Goal: Communication & Community: Answer question/provide support

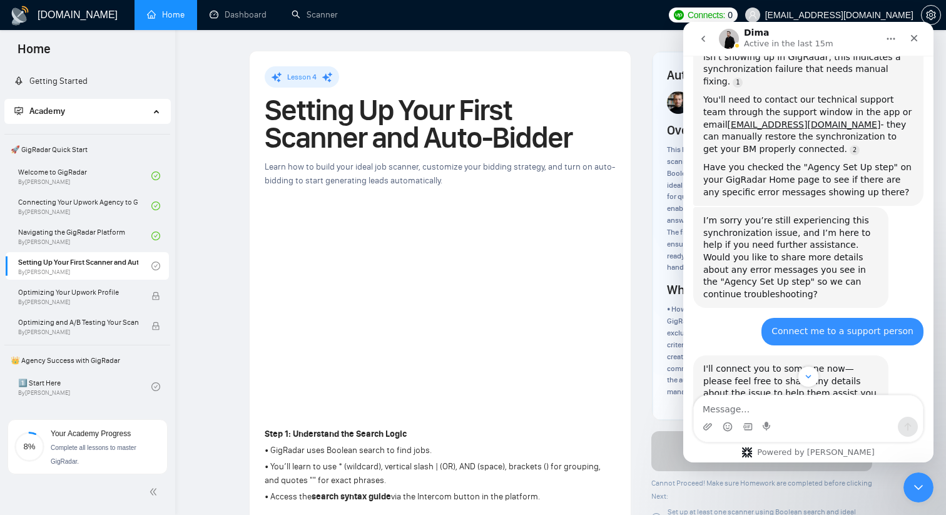
scroll to position [2066, 0]
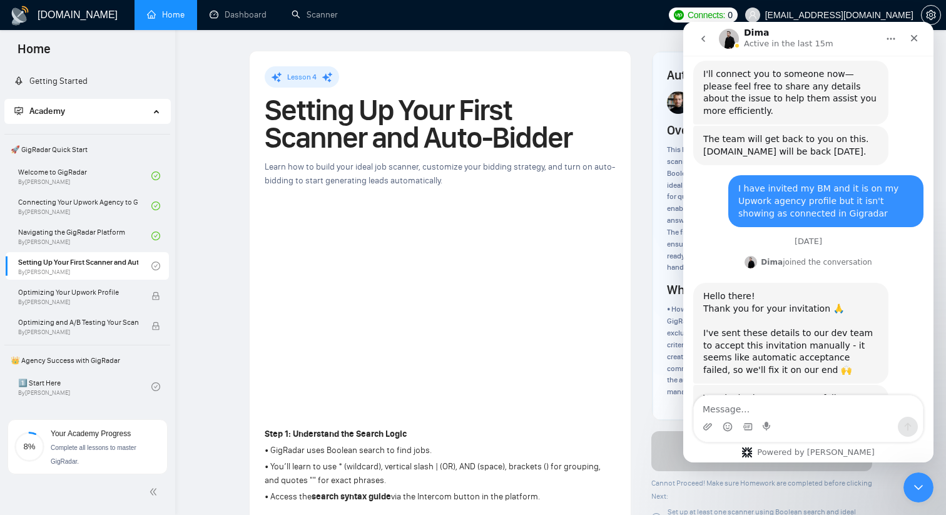
click at [241, 20] on link "Dashboard" at bounding box center [238, 14] width 57 height 11
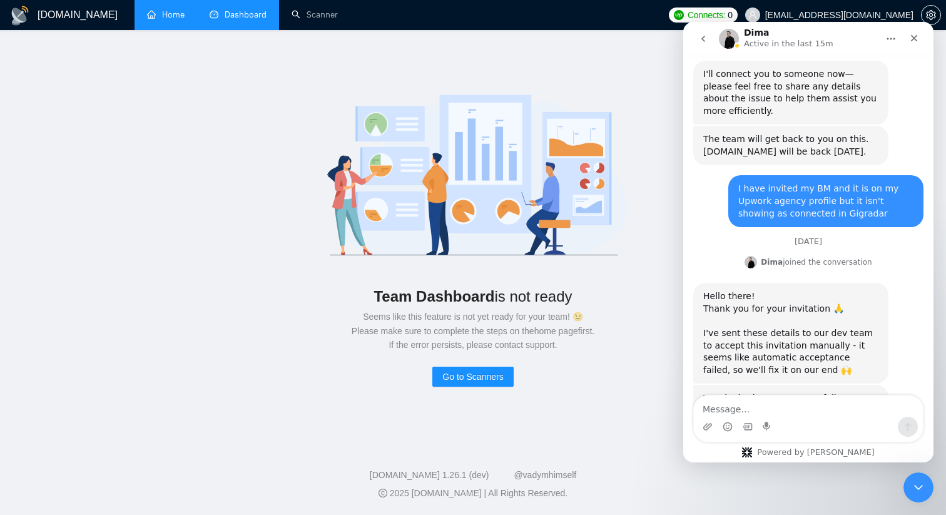
click at [158, 14] on link "Home" at bounding box center [166, 14] width 38 height 11
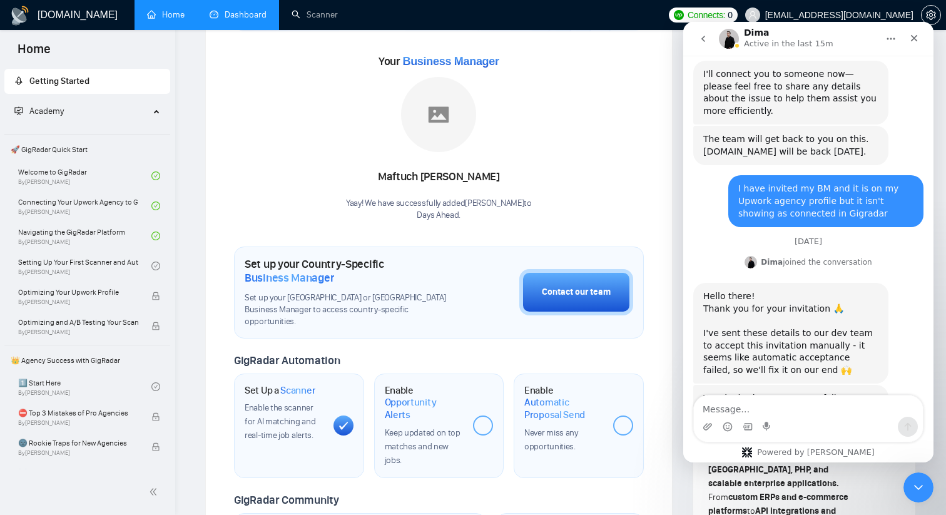
scroll to position [160, 0]
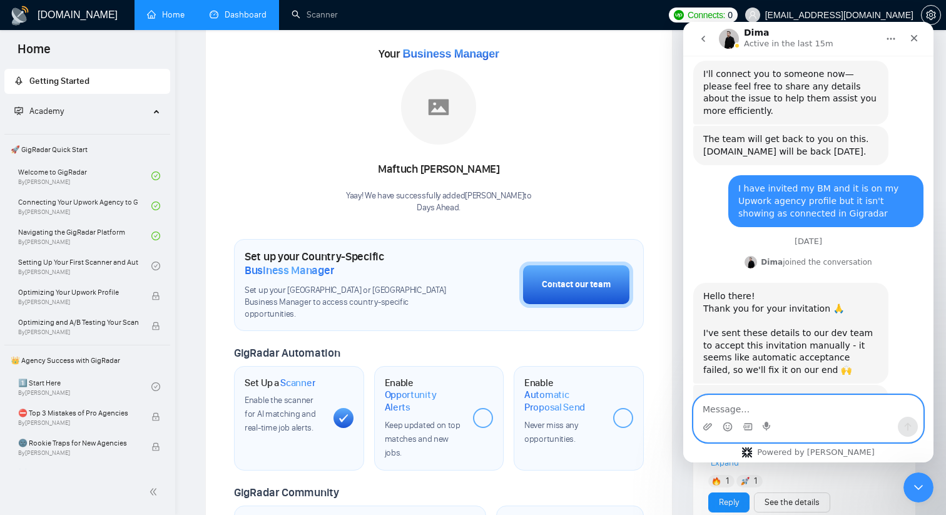
click at [772, 412] on textarea "Message…" at bounding box center [808, 406] width 229 height 21
type textarea "Great thank you!"
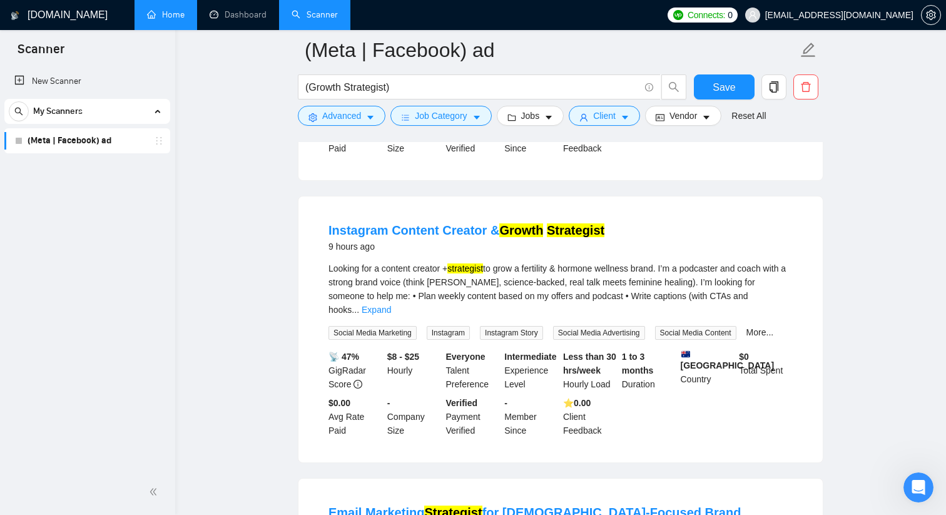
click at [176, 20] on link "Home" at bounding box center [166, 14] width 38 height 11
